Goal: Information Seeking & Learning: Learn about a topic

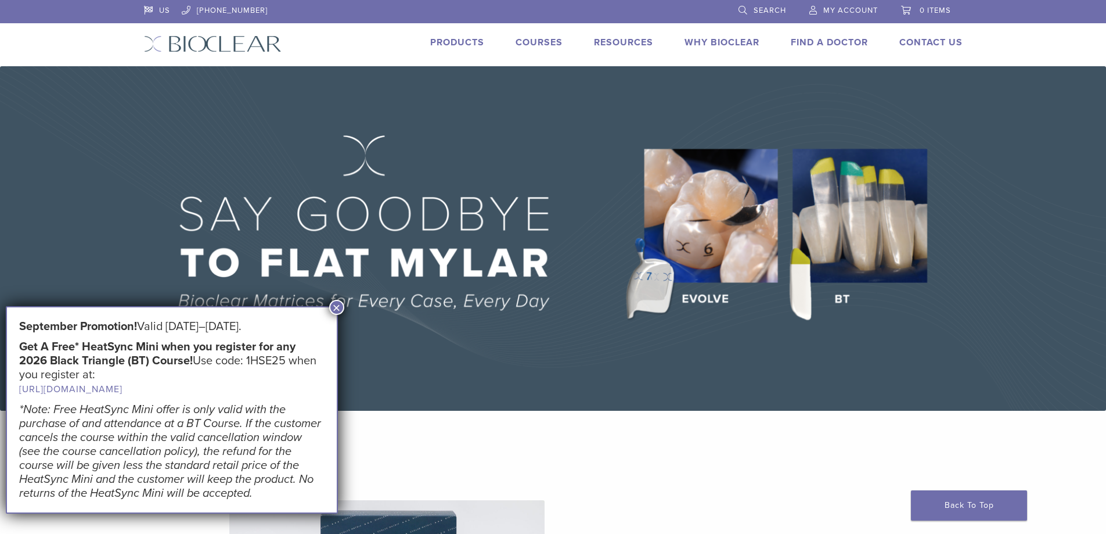
click at [532, 41] on link "Courses" at bounding box center [539, 43] width 47 height 12
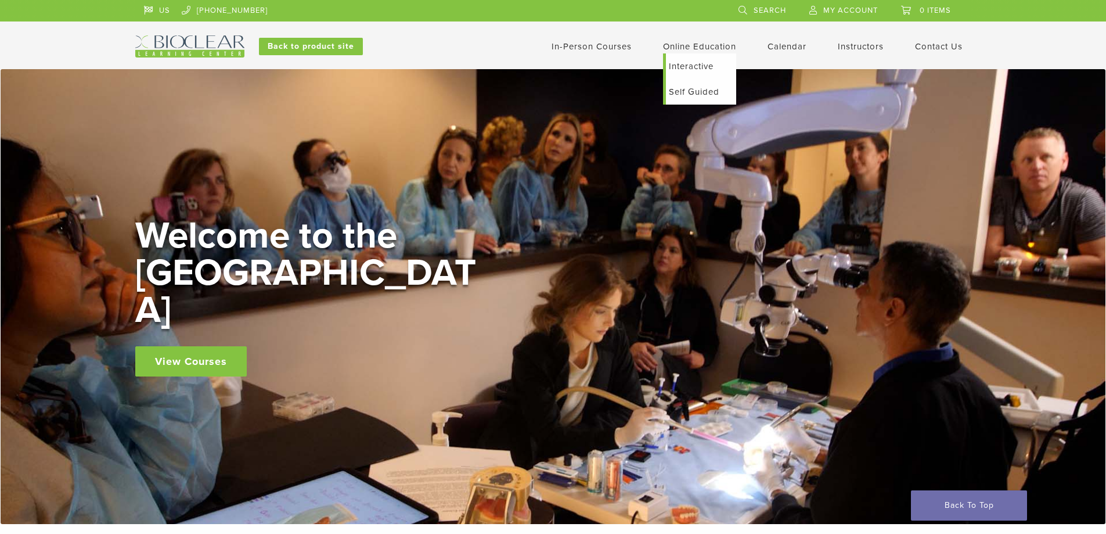
click at [688, 88] on link "Self Guided" at bounding box center [701, 92] width 70 height 26
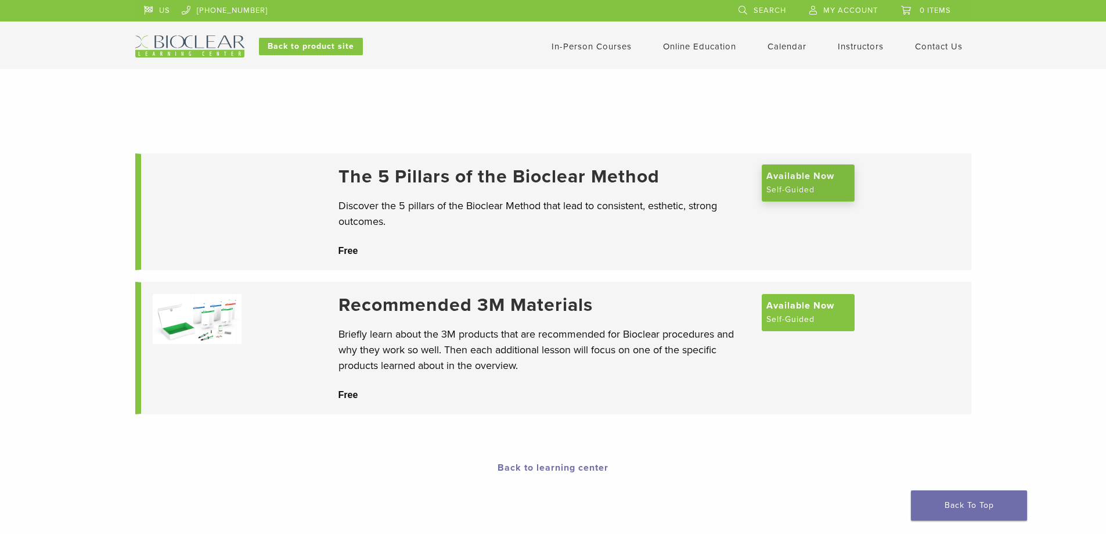
click at [779, 179] on span "Available Now" at bounding box center [801, 176] width 68 height 14
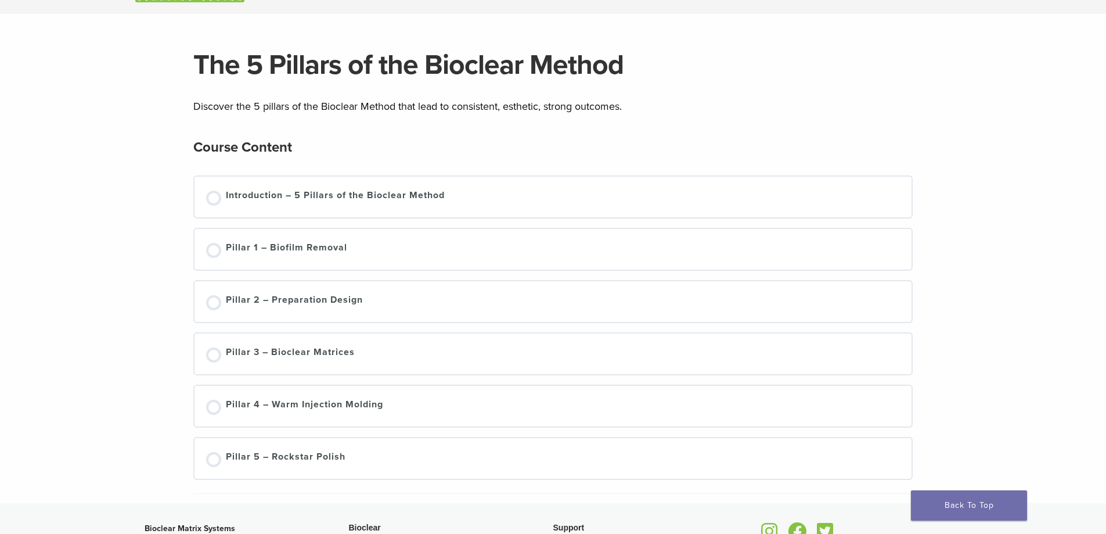
scroll to position [53, 0]
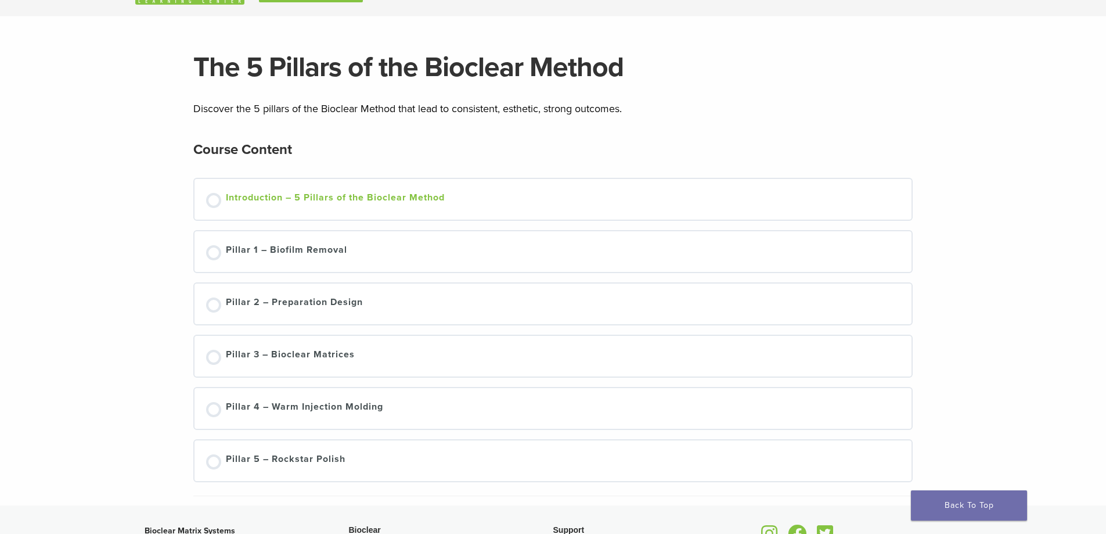
click at [295, 194] on div "Introduction – 5 Pillars of the Bioclear Method" at bounding box center [335, 198] width 219 height 17
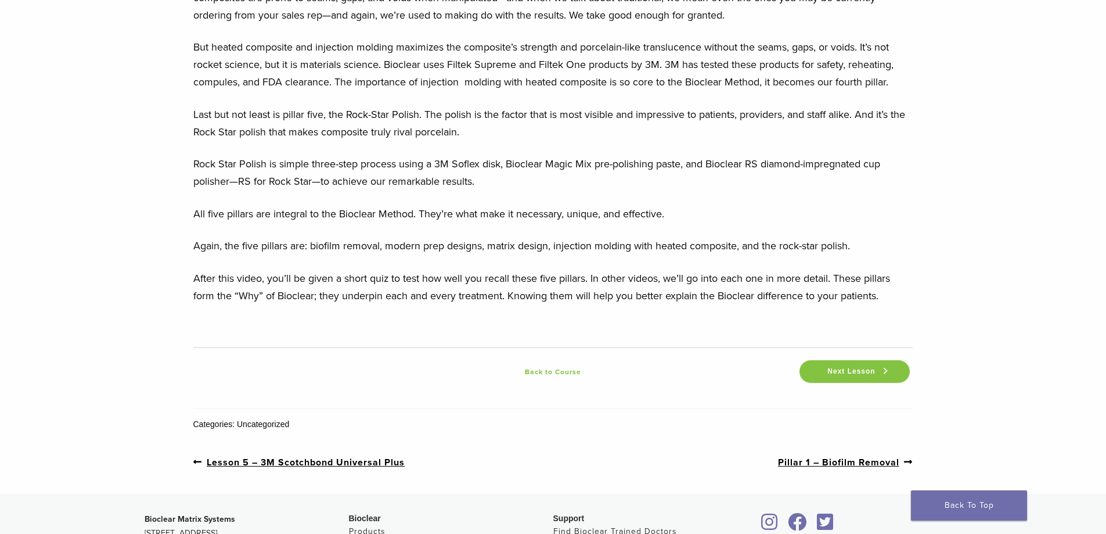
scroll to position [1483, 0]
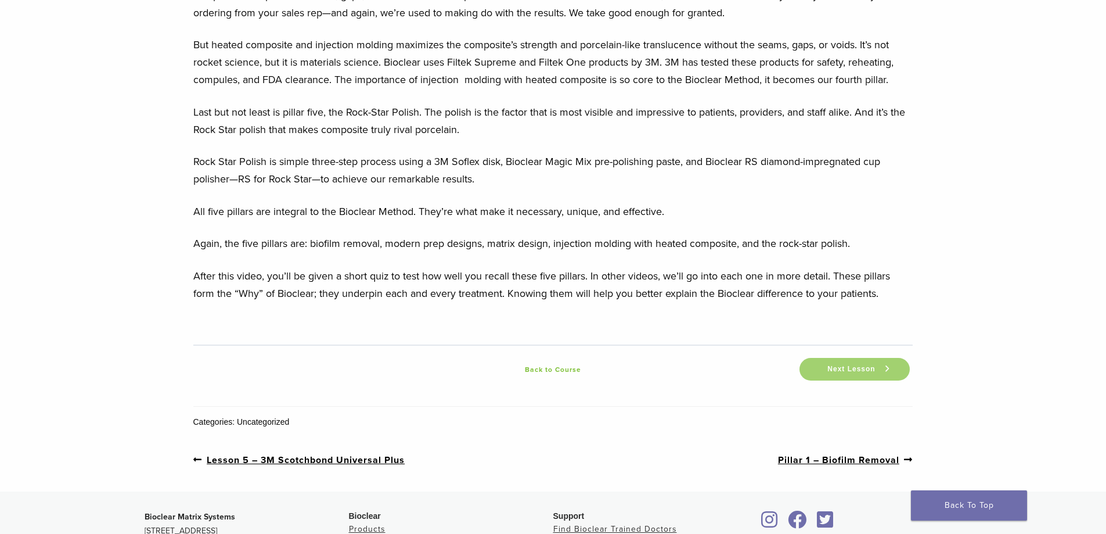
click at [851, 380] on link "Next Lesson" at bounding box center [855, 369] width 110 height 23
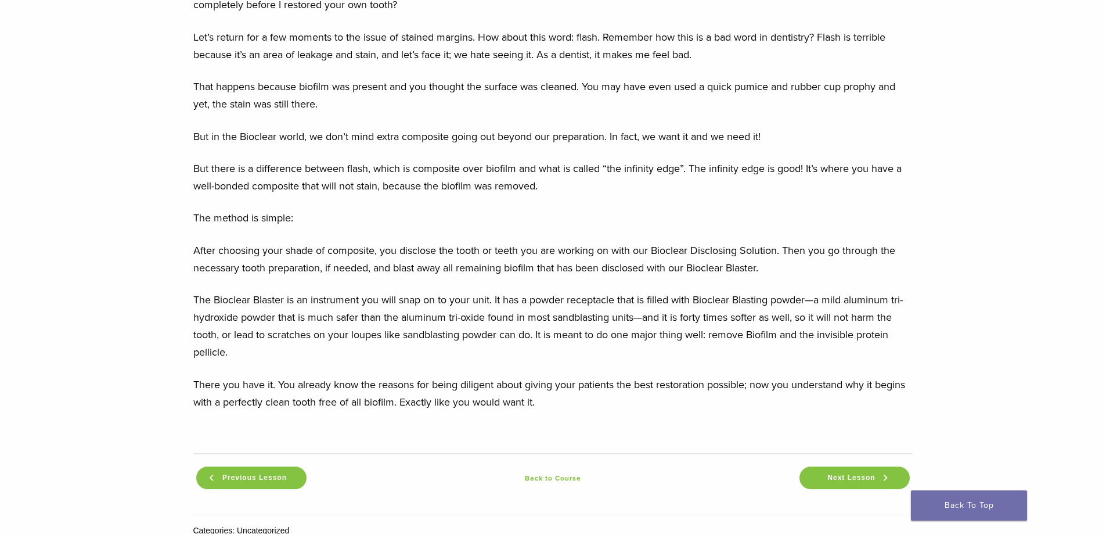
scroll to position [1108, 0]
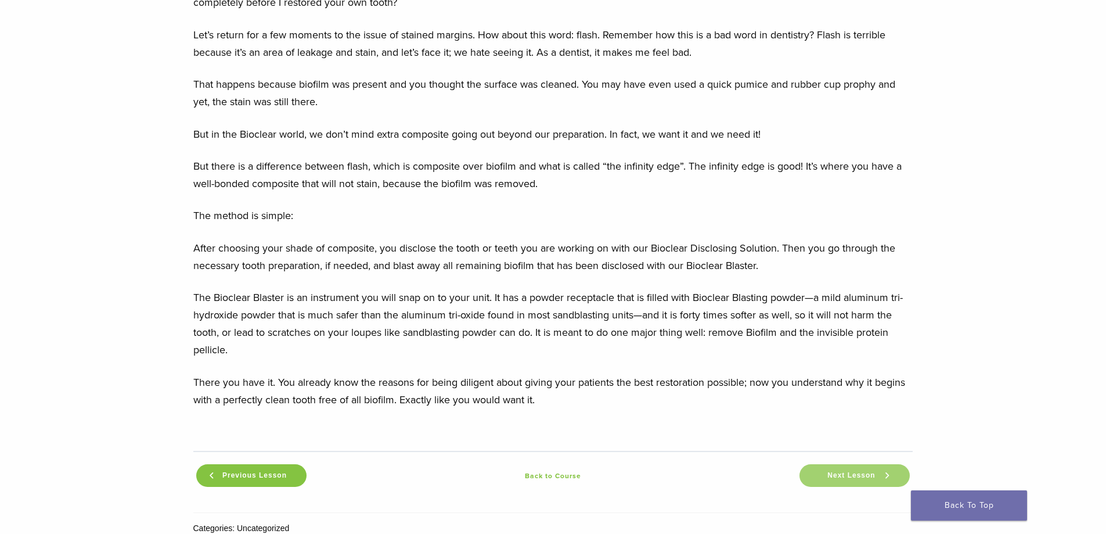
click at [842, 474] on span "Next Lesson" at bounding box center [852, 475] width 62 height 9
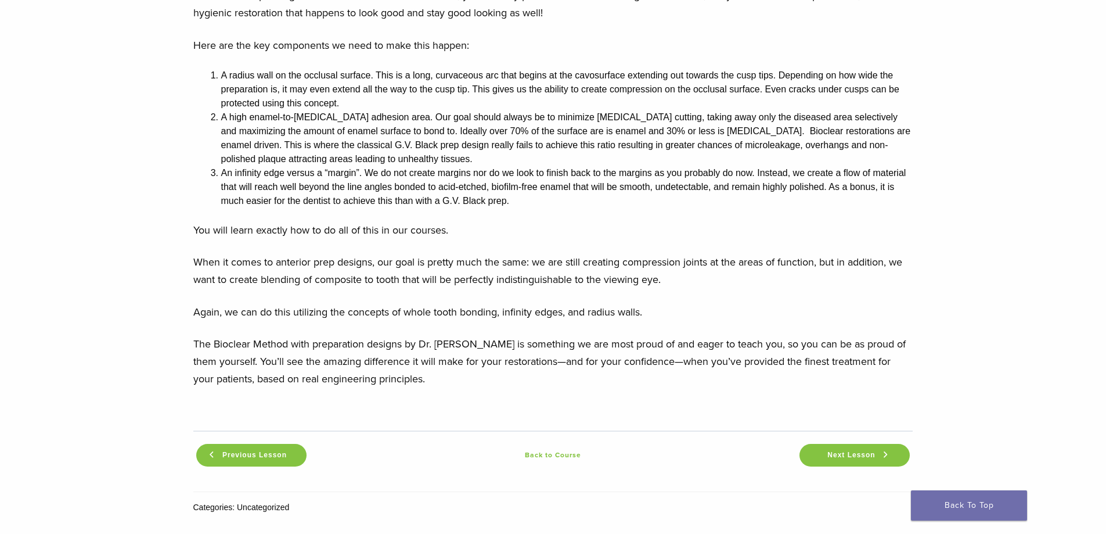
scroll to position [1064, 0]
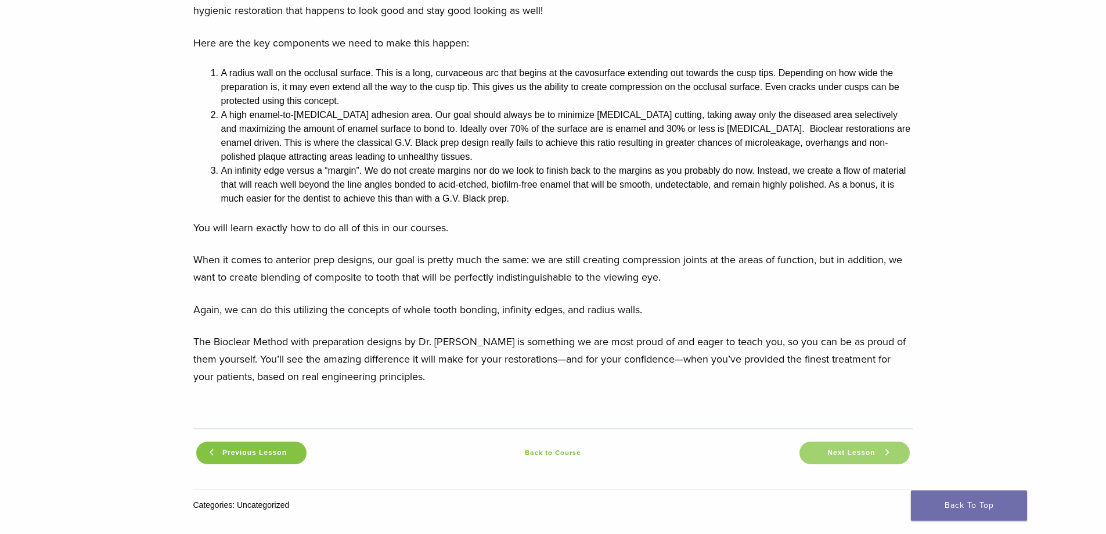
click at [862, 448] on span "Next Lesson" at bounding box center [852, 452] width 62 height 9
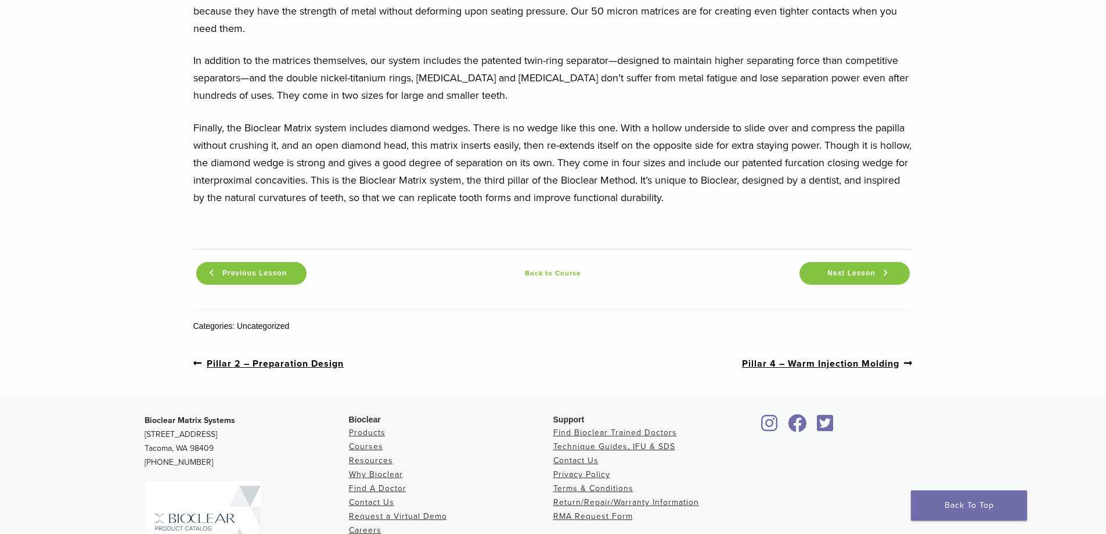
scroll to position [1447, 0]
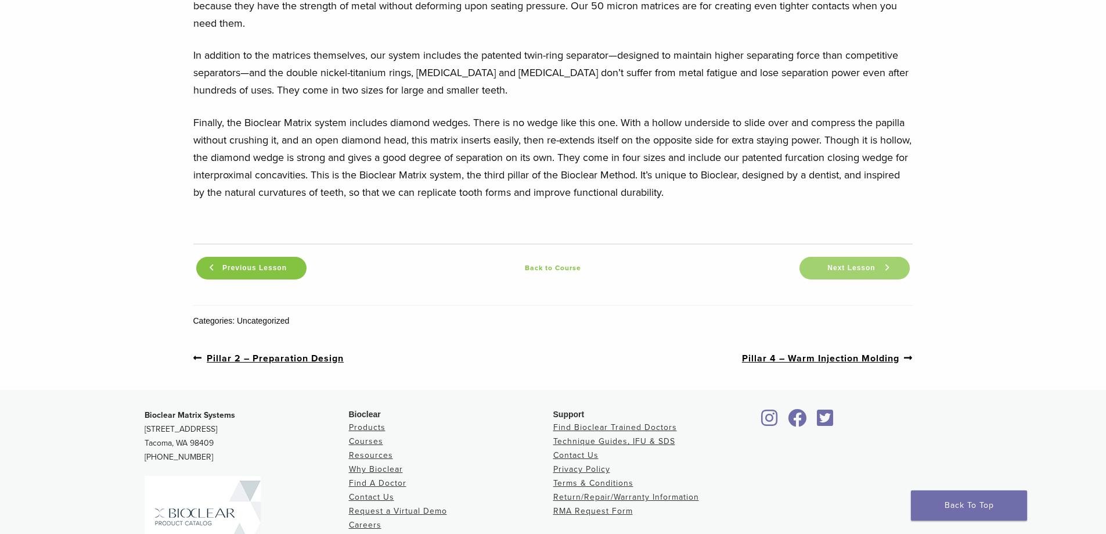
click at [846, 258] on link "Next Lesson" at bounding box center [855, 268] width 110 height 23
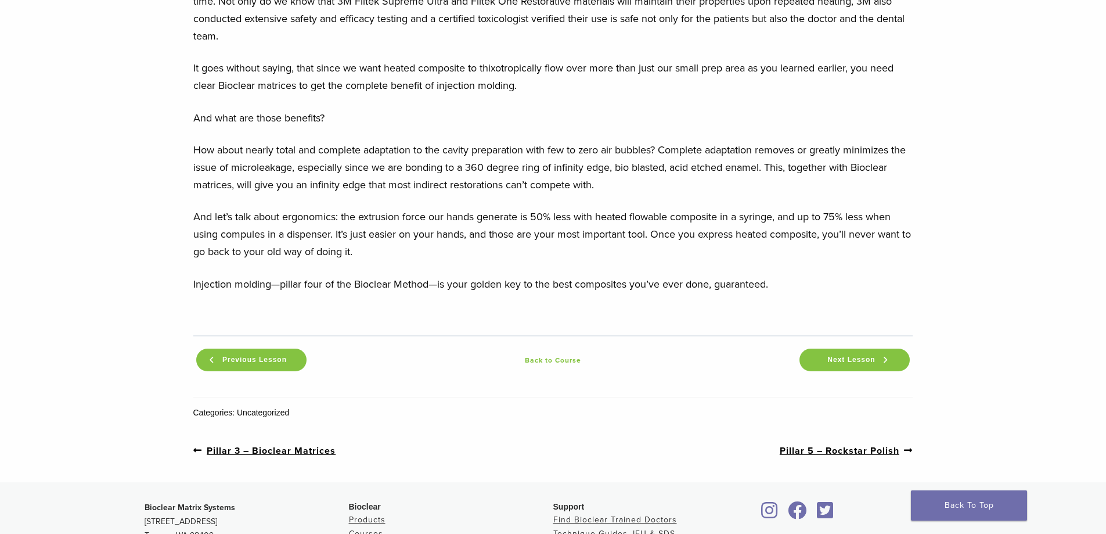
scroll to position [1113, 0]
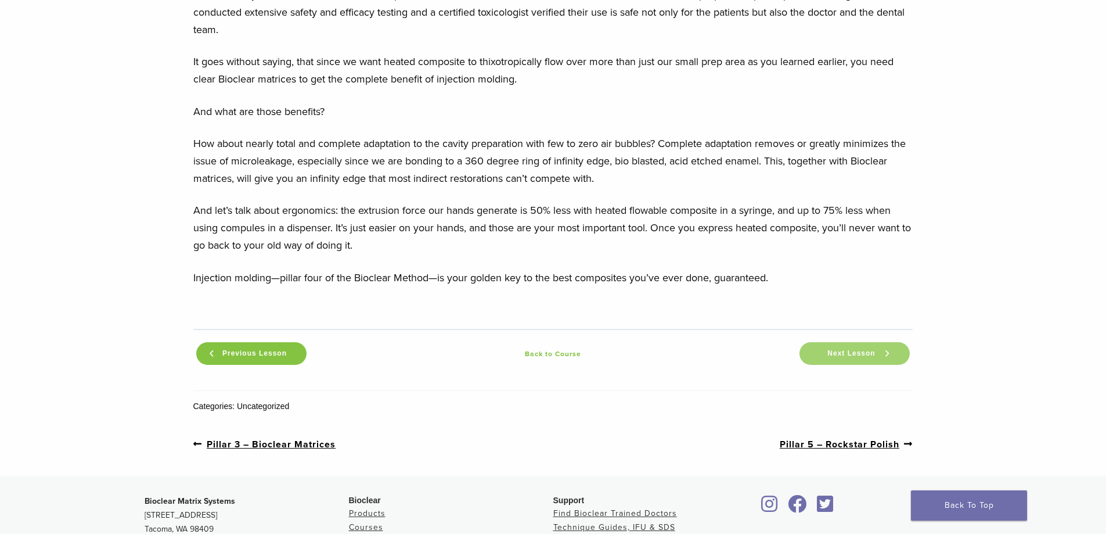
click at [859, 357] on span "Next Lesson" at bounding box center [852, 353] width 62 height 9
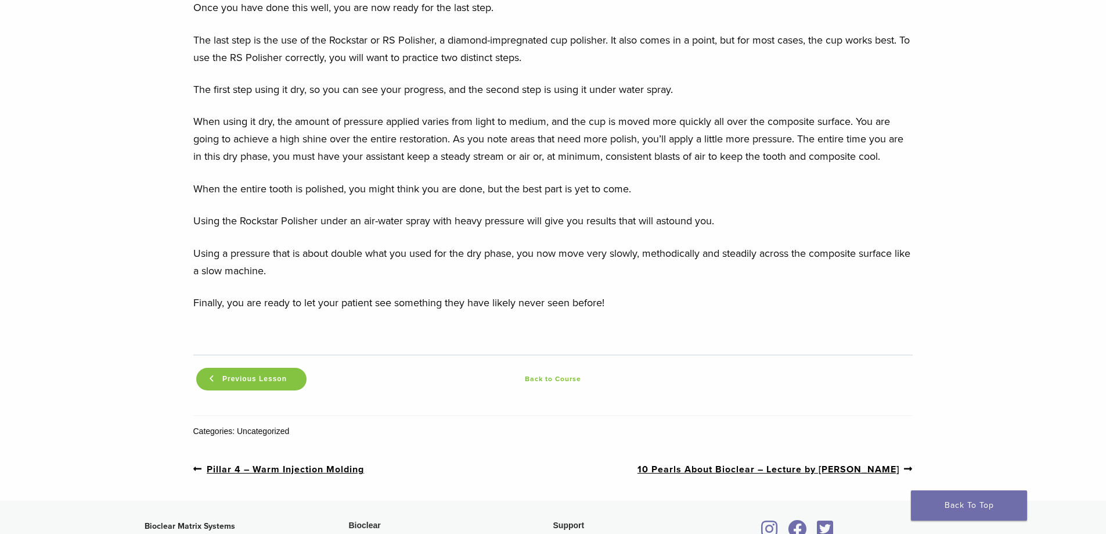
scroll to position [1193, 0]
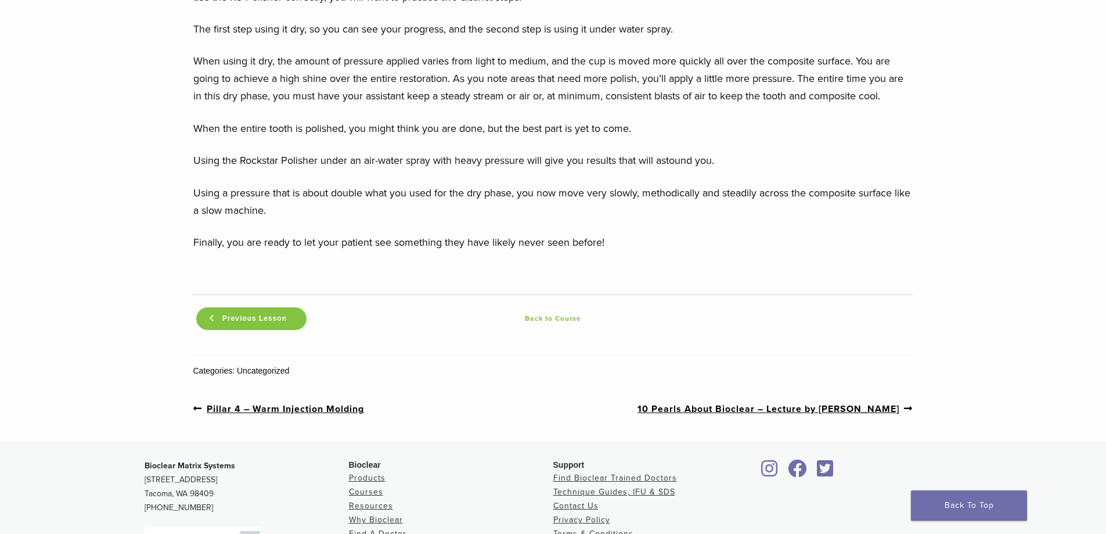
click at [747, 406] on link "Next post: 10 Pearls About Bioclear – Lecture by Dr. Clark" at bounding box center [776, 408] width 276 height 15
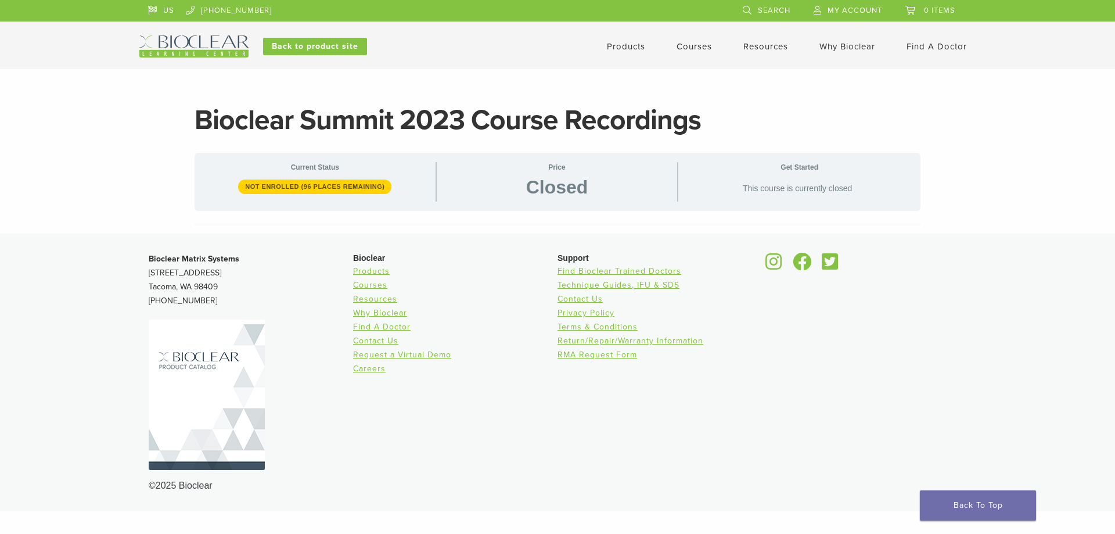
click at [692, 44] on link "Courses" at bounding box center [694, 46] width 35 height 10
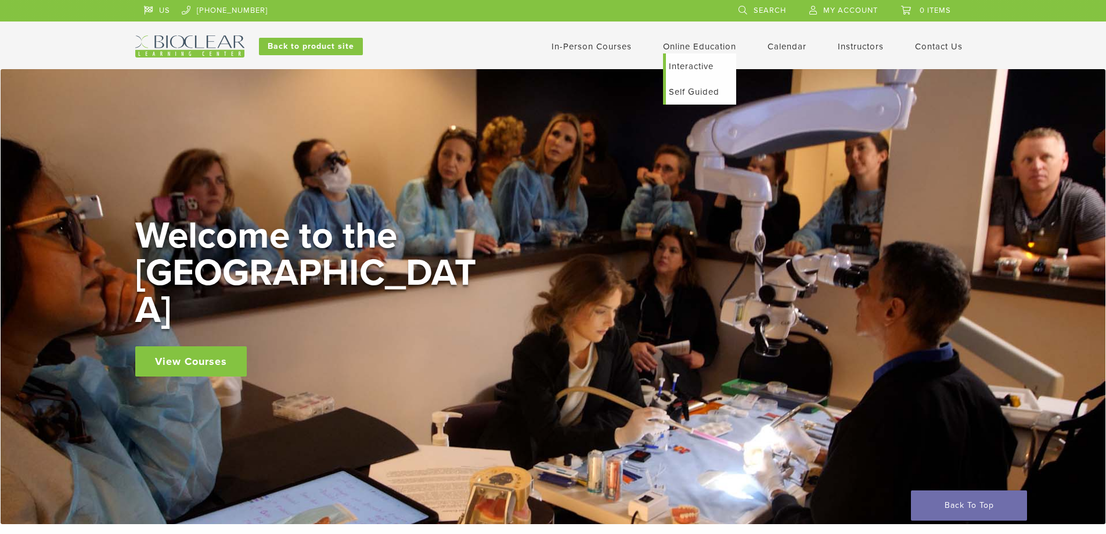
click at [697, 89] on link "Self Guided" at bounding box center [701, 92] width 70 height 26
click at [200, 42] on img at bounding box center [189, 46] width 109 height 22
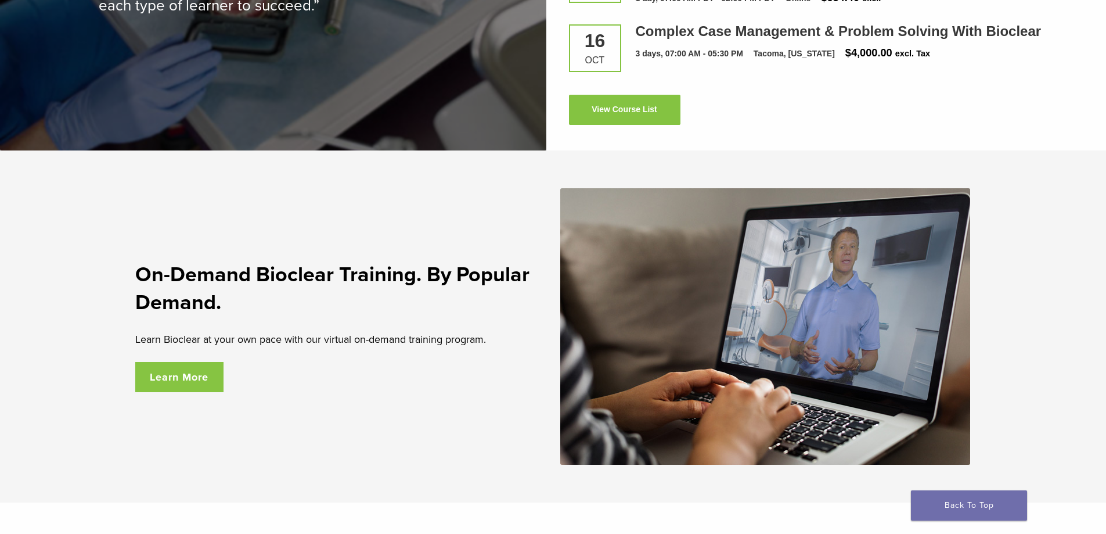
scroll to position [1880, 0]
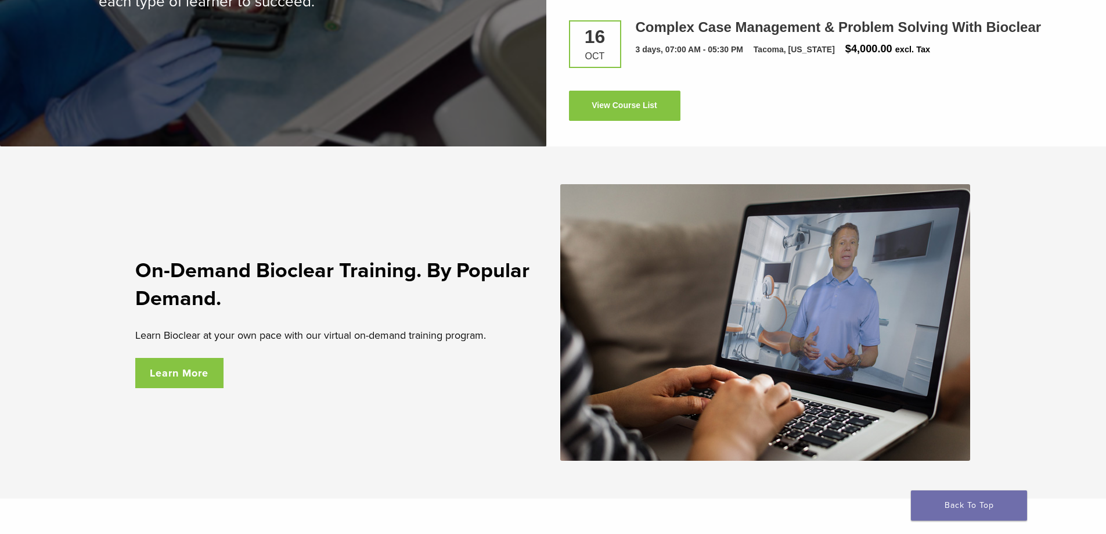
click at [193, 382] on link "Learn More" at bounding box center [179, 373] width 89 height 30
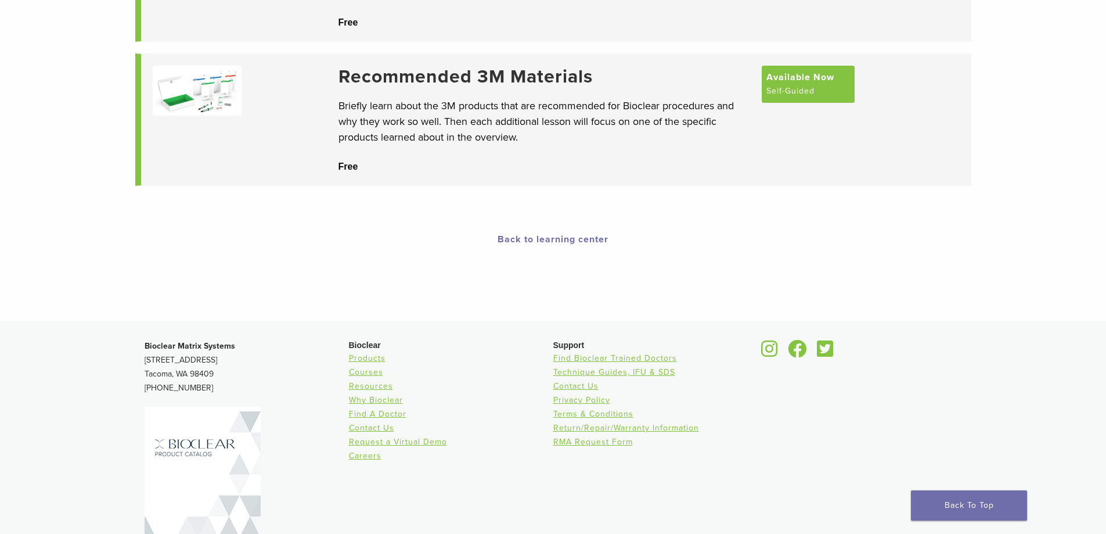
scroll to position [230, 0]
click at [377, 386] on link "Resources" at bounding box center [371, 384] width 44 height 10
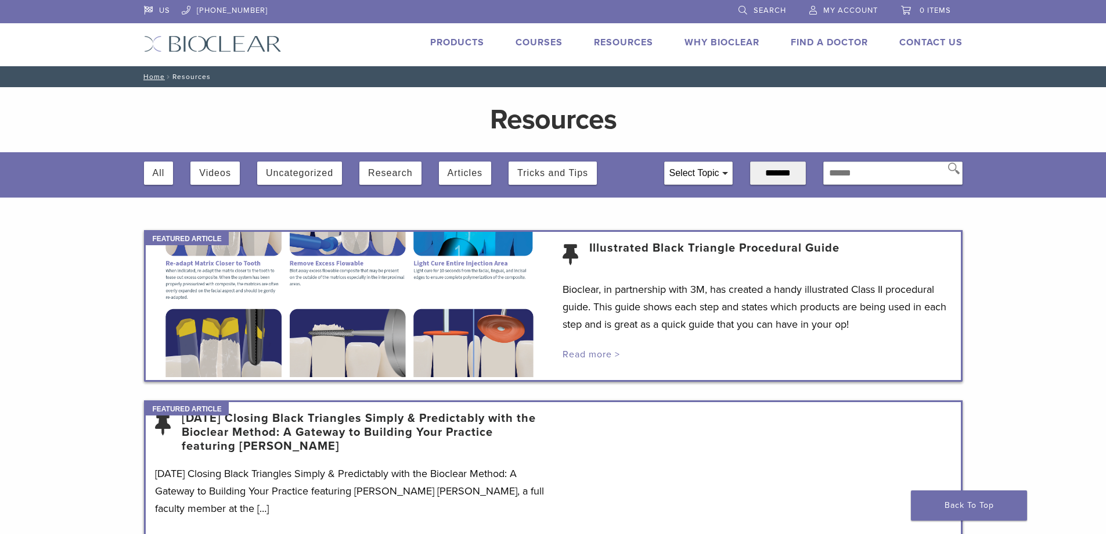
click at [595, 357] on link "Read more >" at bounding box center [591, 354] width 57 height 12
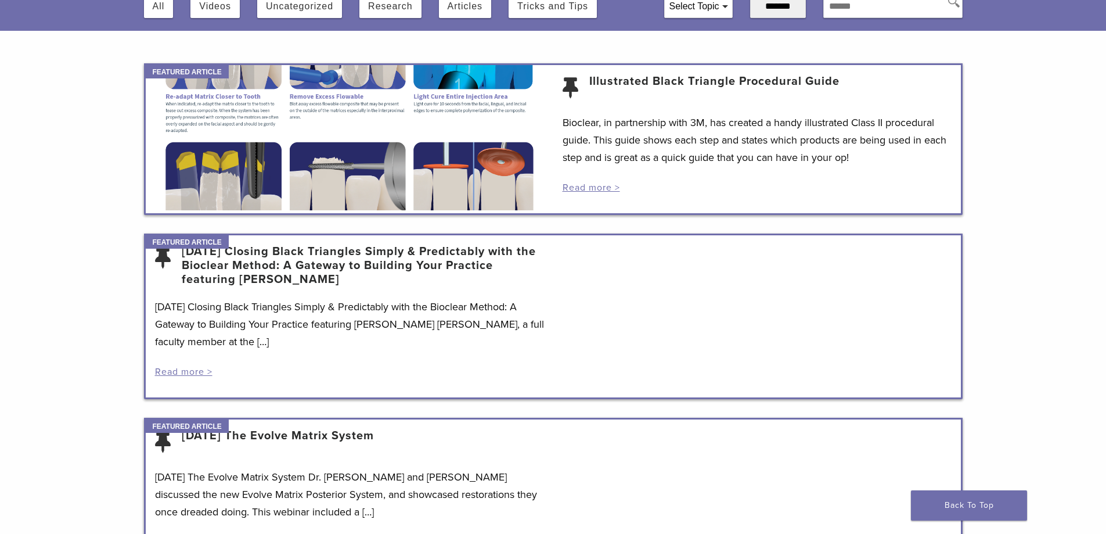
scroll to position [189, 0]
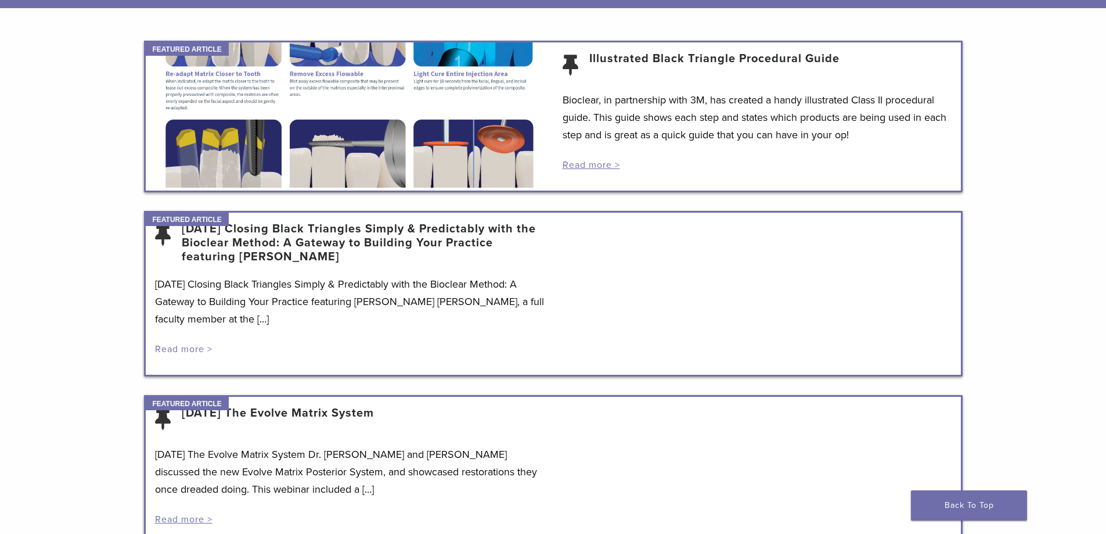
click at [186, 353] on link "Read more >" at bounding box center [183, 349] width 57 height 12
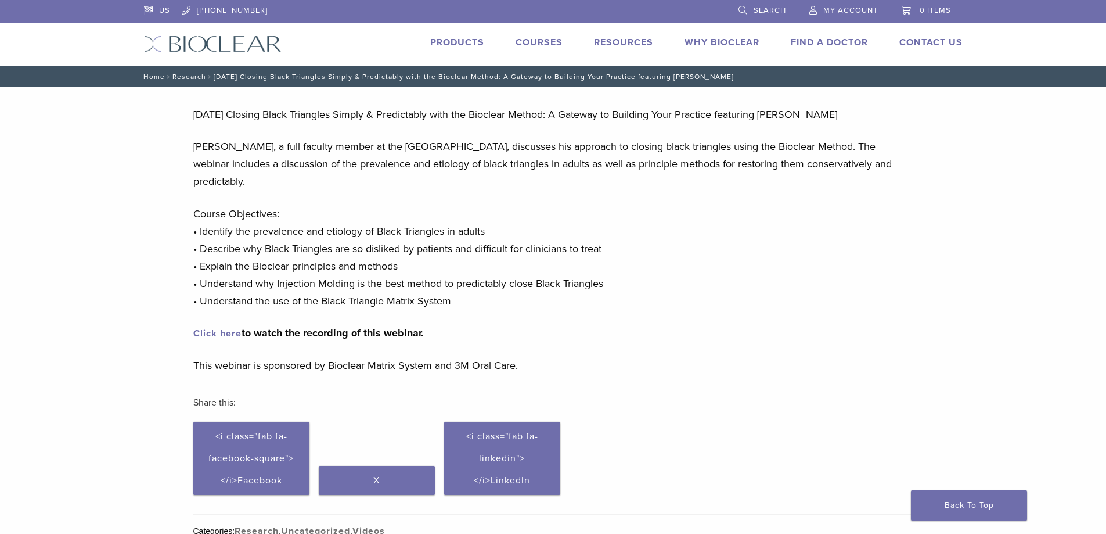
click at [223, 333] on link "Click here" at bounding box center [217, 334] width 48 height 12
